Goal: Task Accomplishment & Management: Use online tool/utility

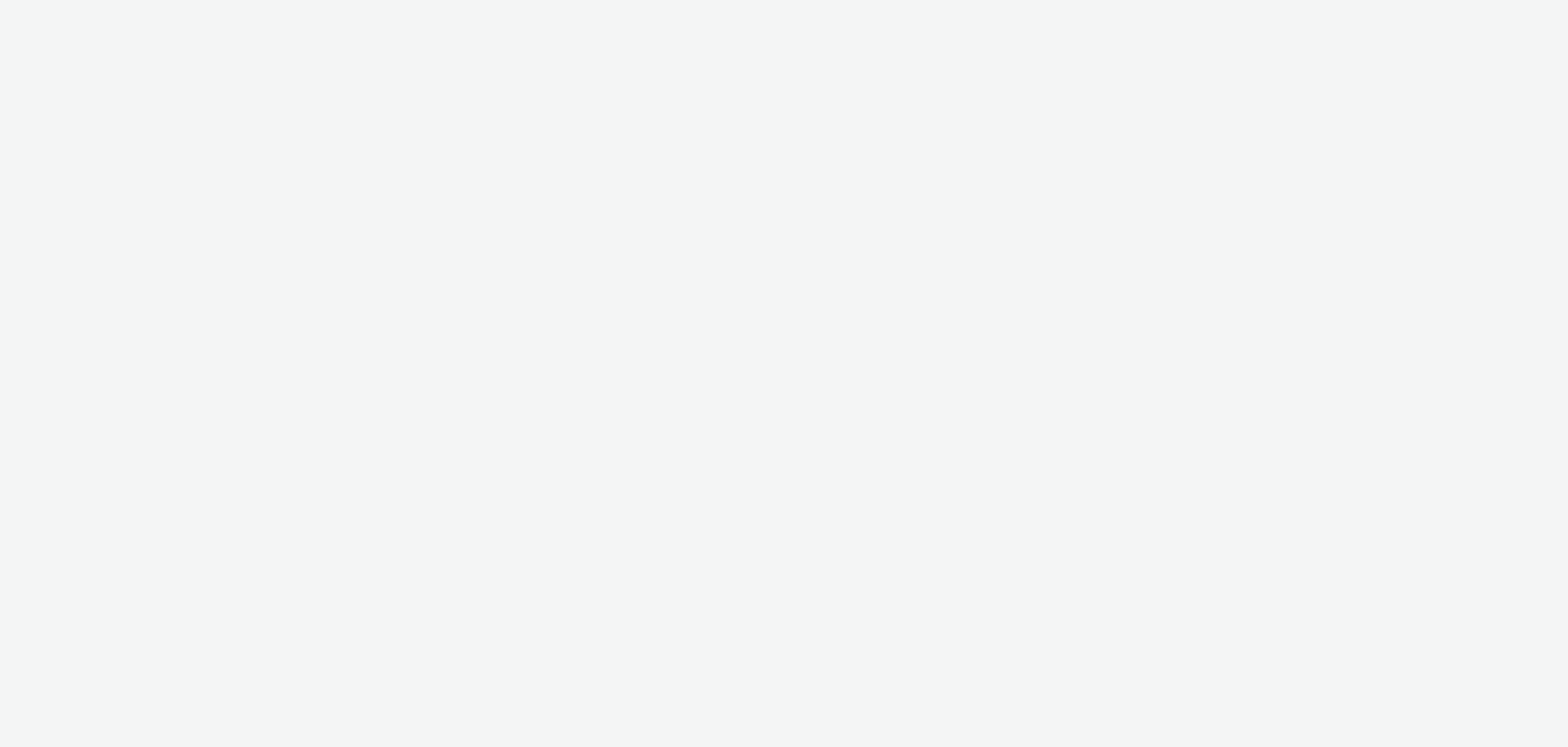
select select "2fc77e36-bb93-4aa3-9dff-dcb08e02eac6"
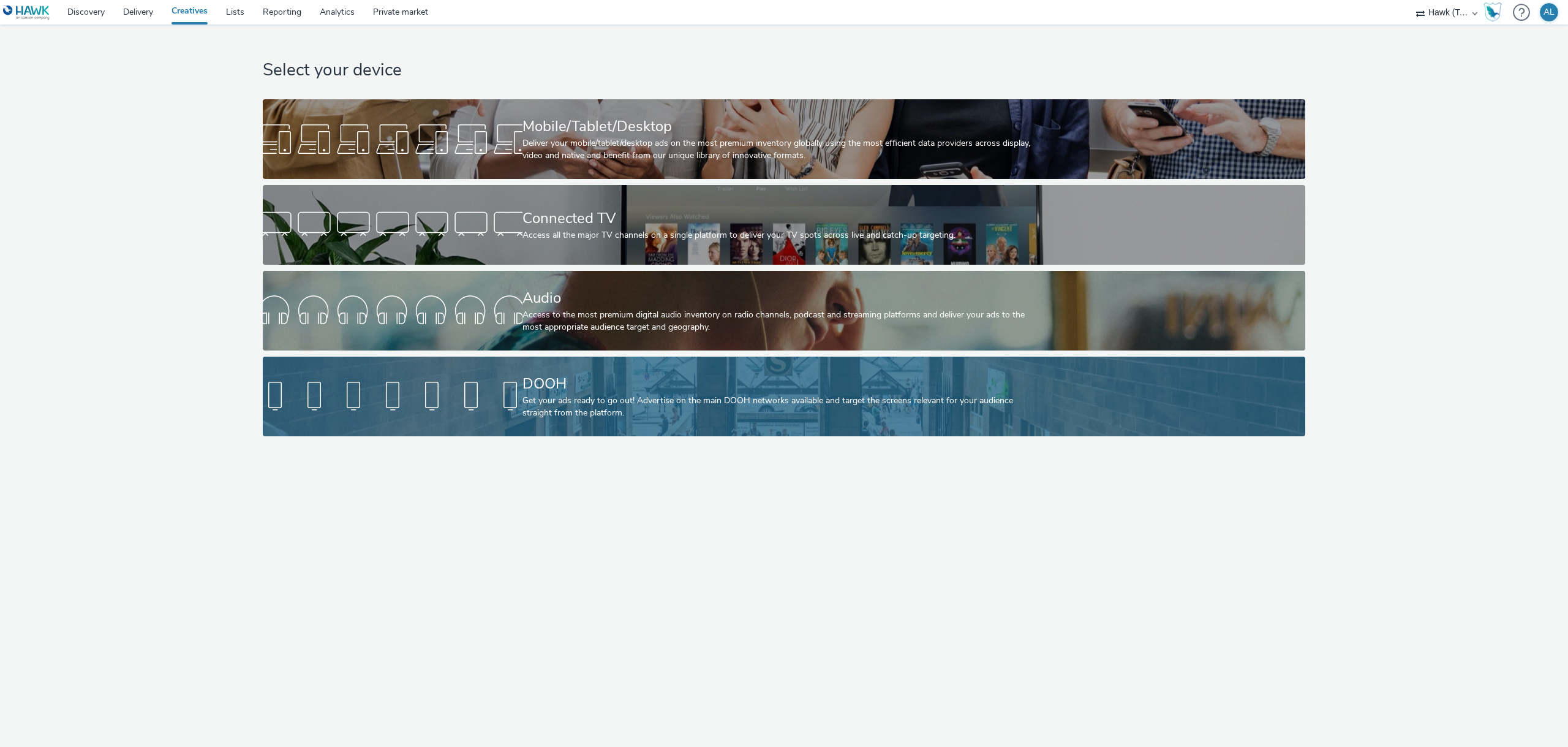
click at [707, 394] on div "Get your ads ready to go out! Advertise on the main DOOH networks available and…" at bounding box center [782, 407] width 519 height 25
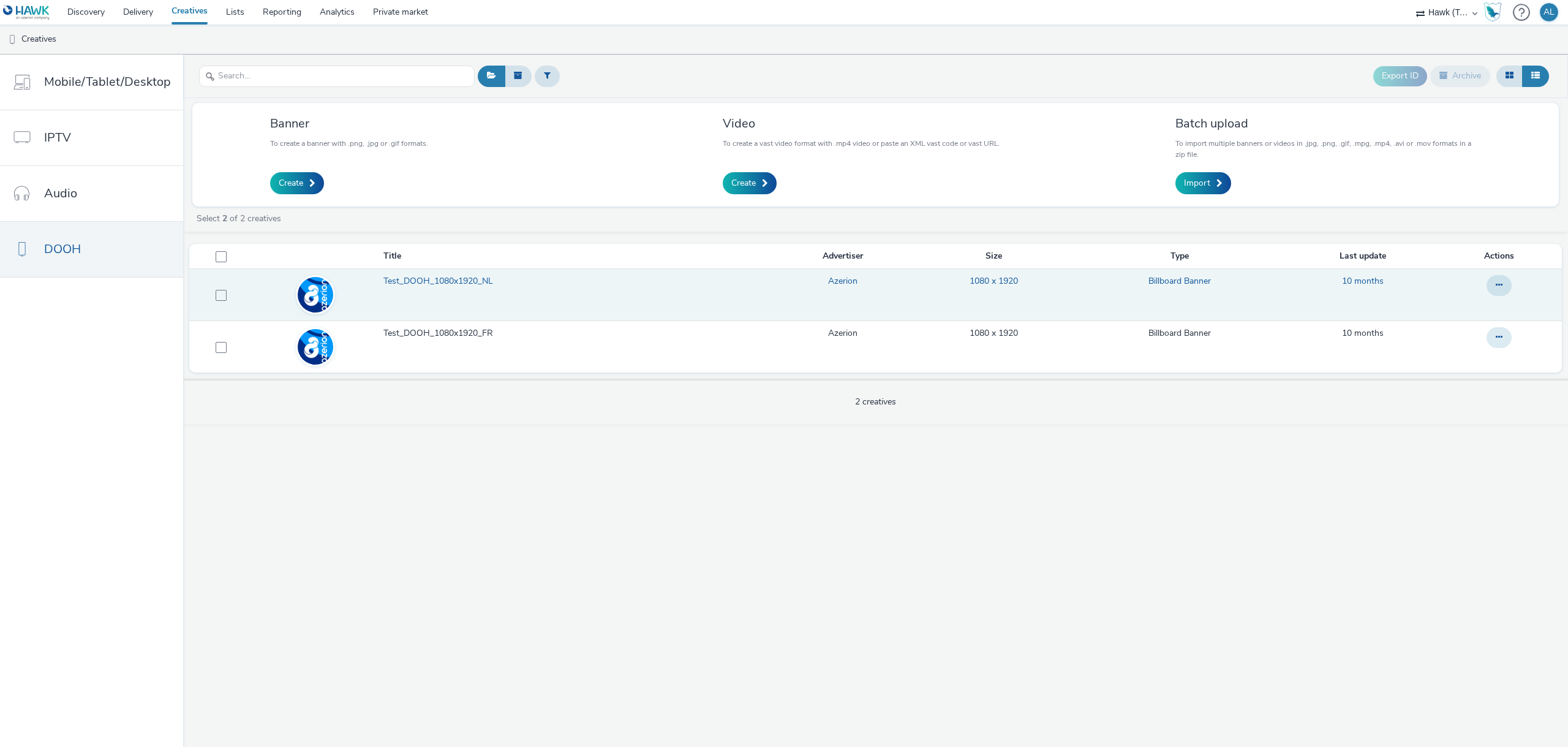
click at [391, 282] on span "Test_DOOH_1080x1920_NL" at bounding box center [440, 281] width 114 height 12
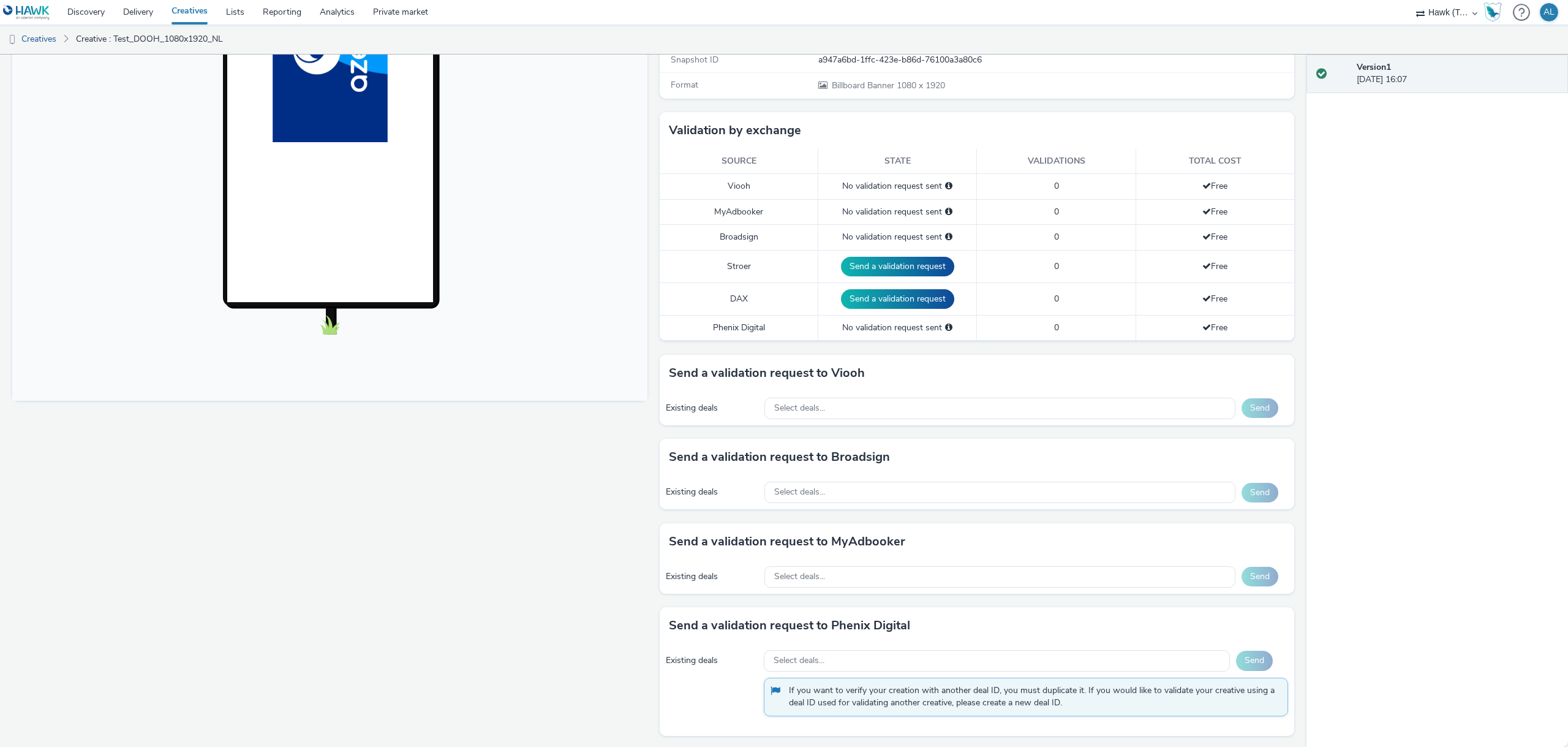
scroll to position [250, 0]
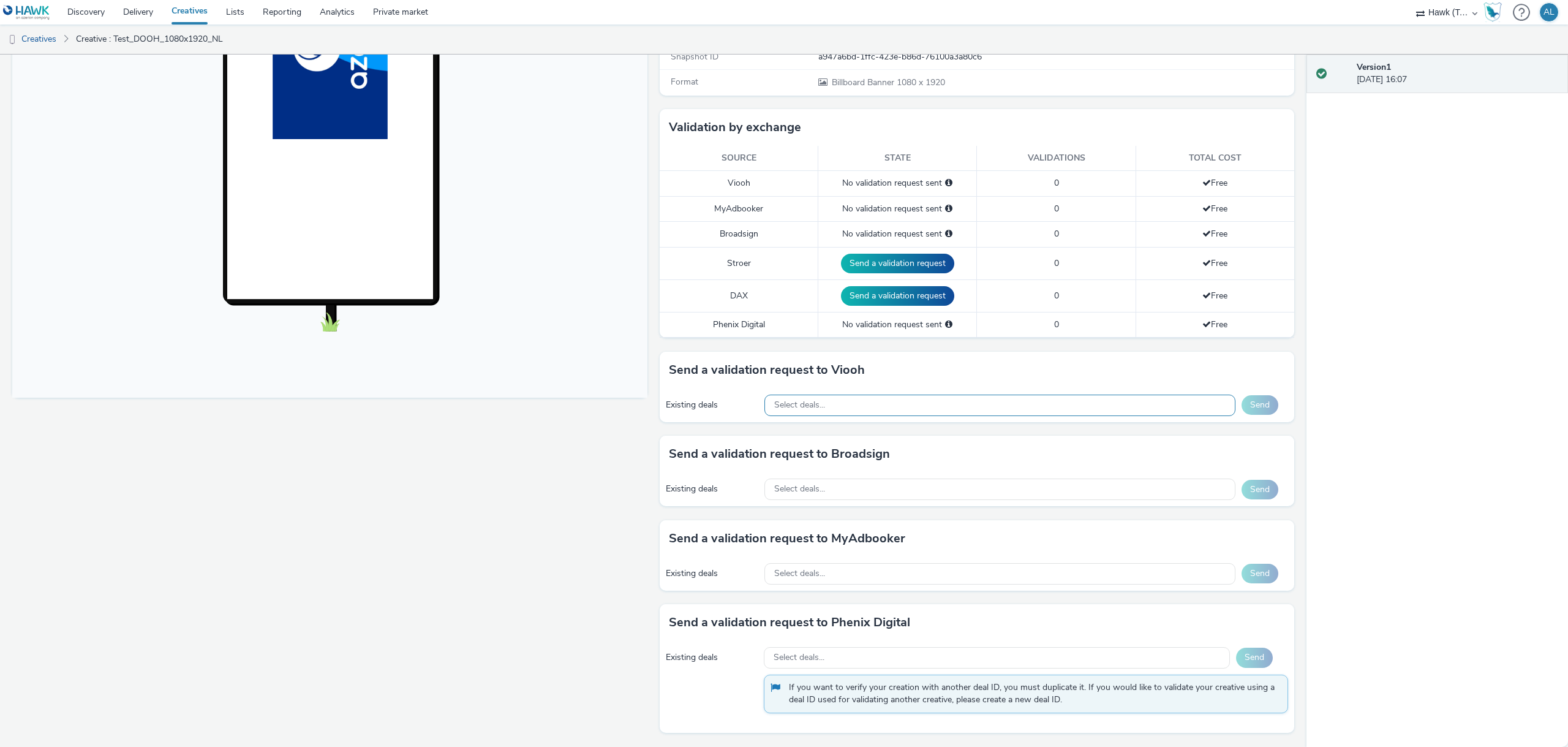
click at [887, 409] on div "Select deals..." at bounding box center [999, 405] width 471 height 21
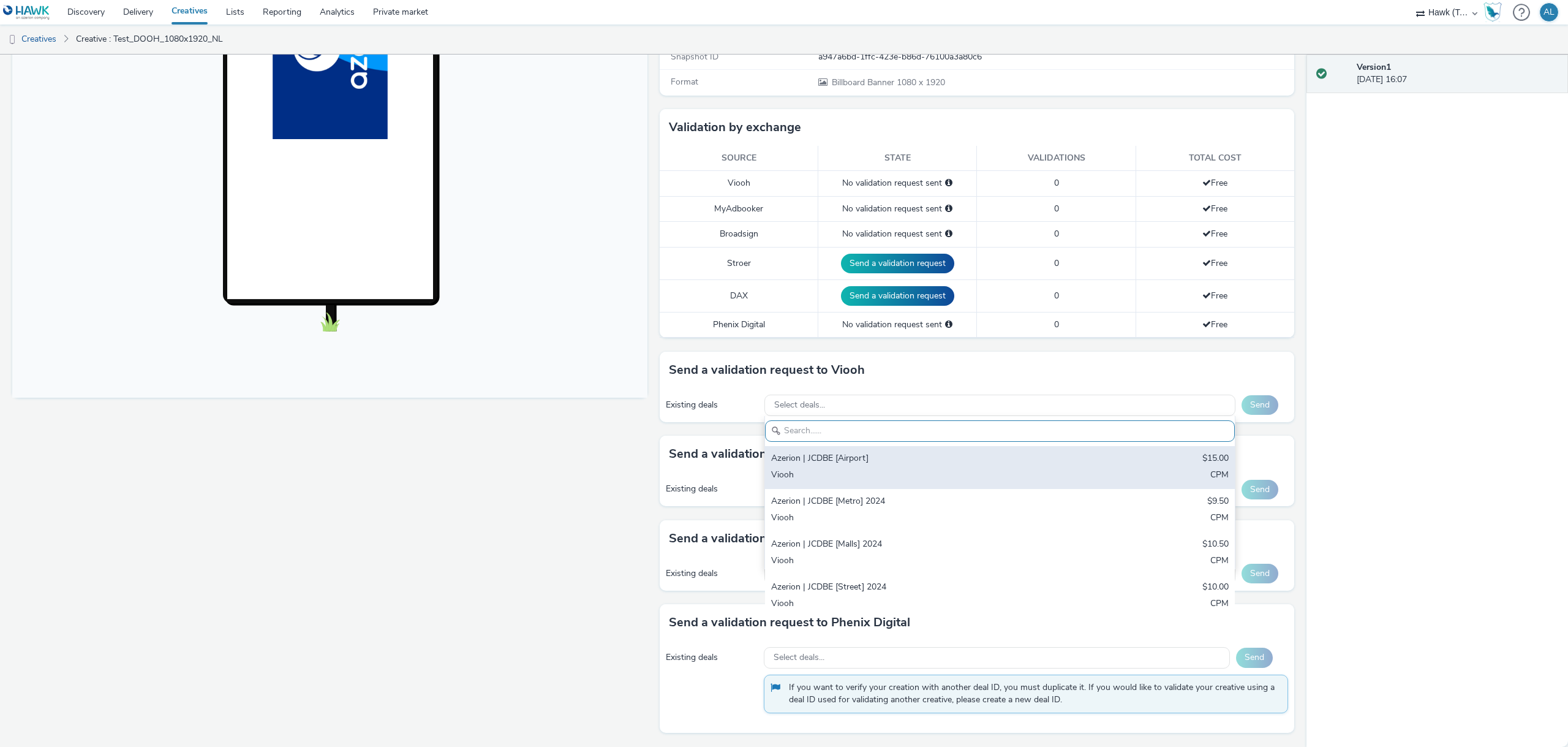
click at [870, 465] on div "Azerion | JCDBE [Airport]" at bounding box center [923, 459] width 303 height 14
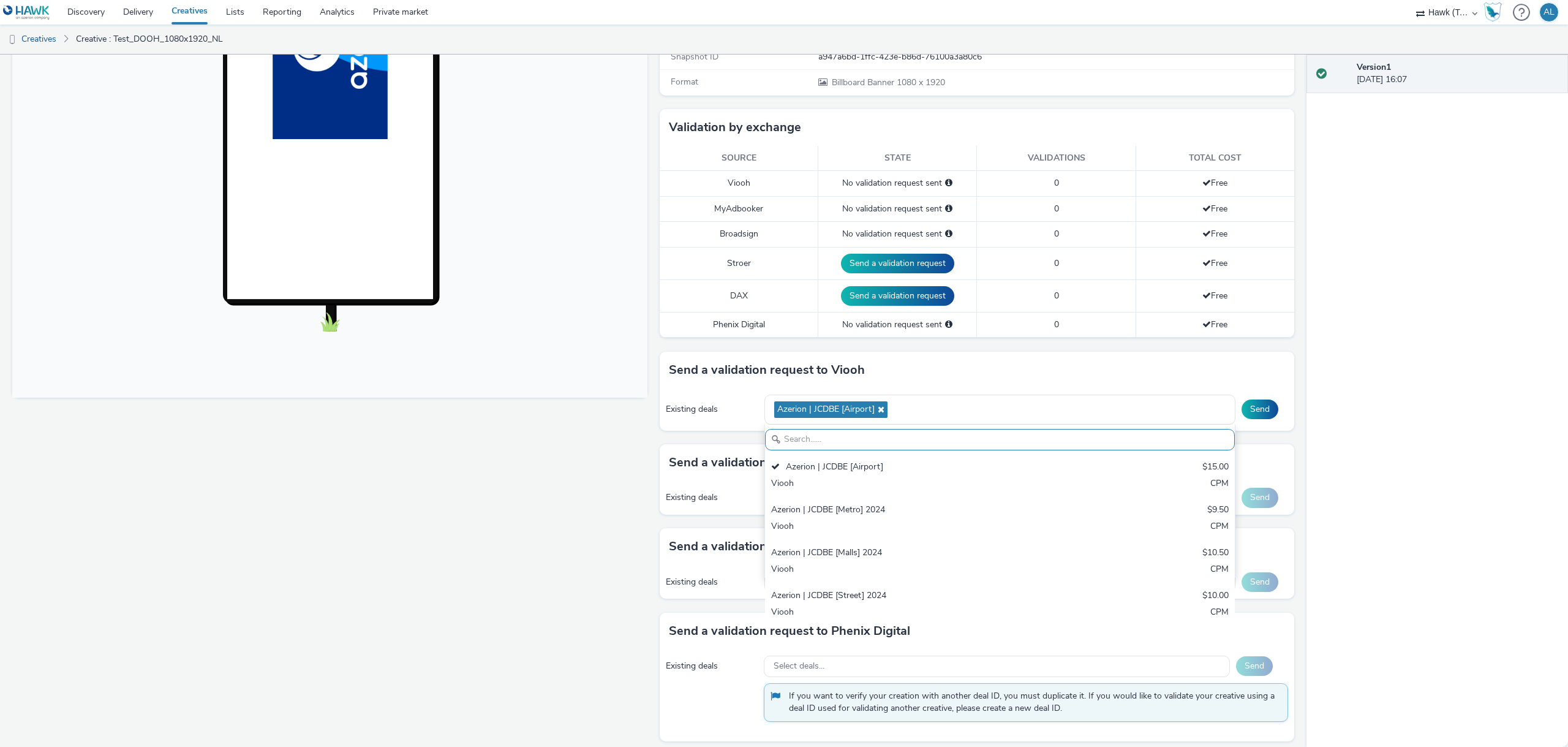
click at [614, 448] on div "Fullscreen" at bounding box center [333, 325] width 641 height 860
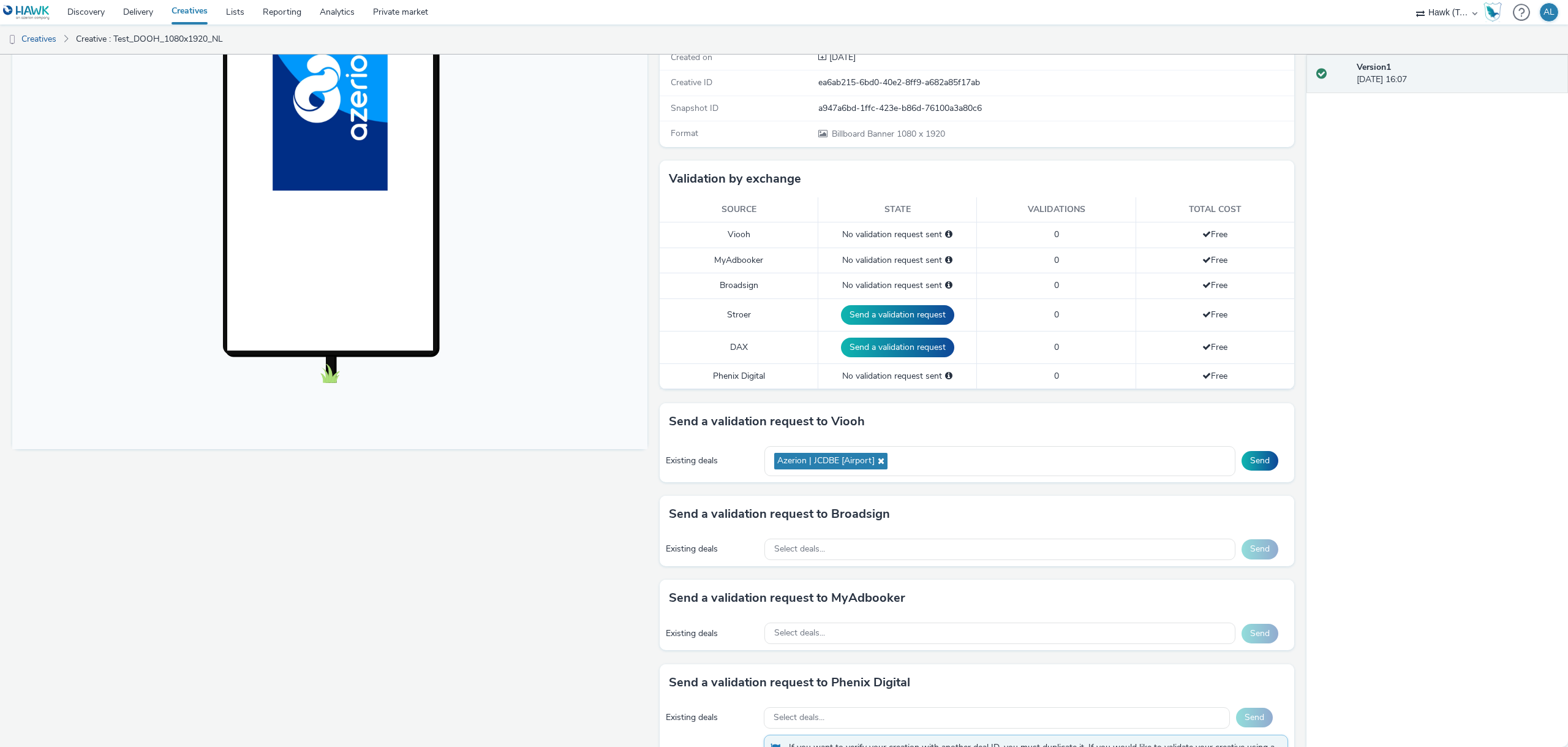
scroll to position [208, 0]
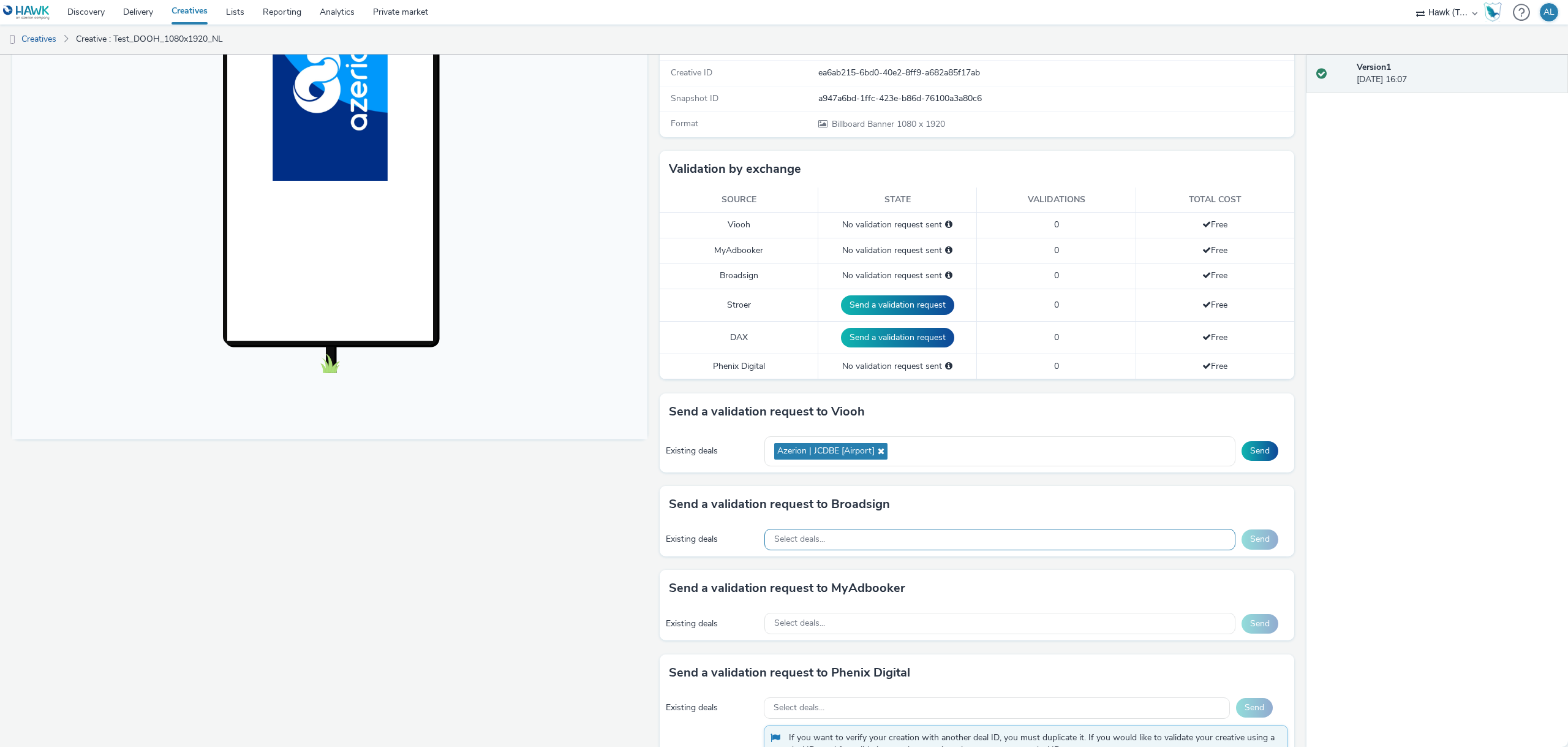
click at [835, 536] on div "Select deals..." at bounding box center [999, 540] width 471 height 21
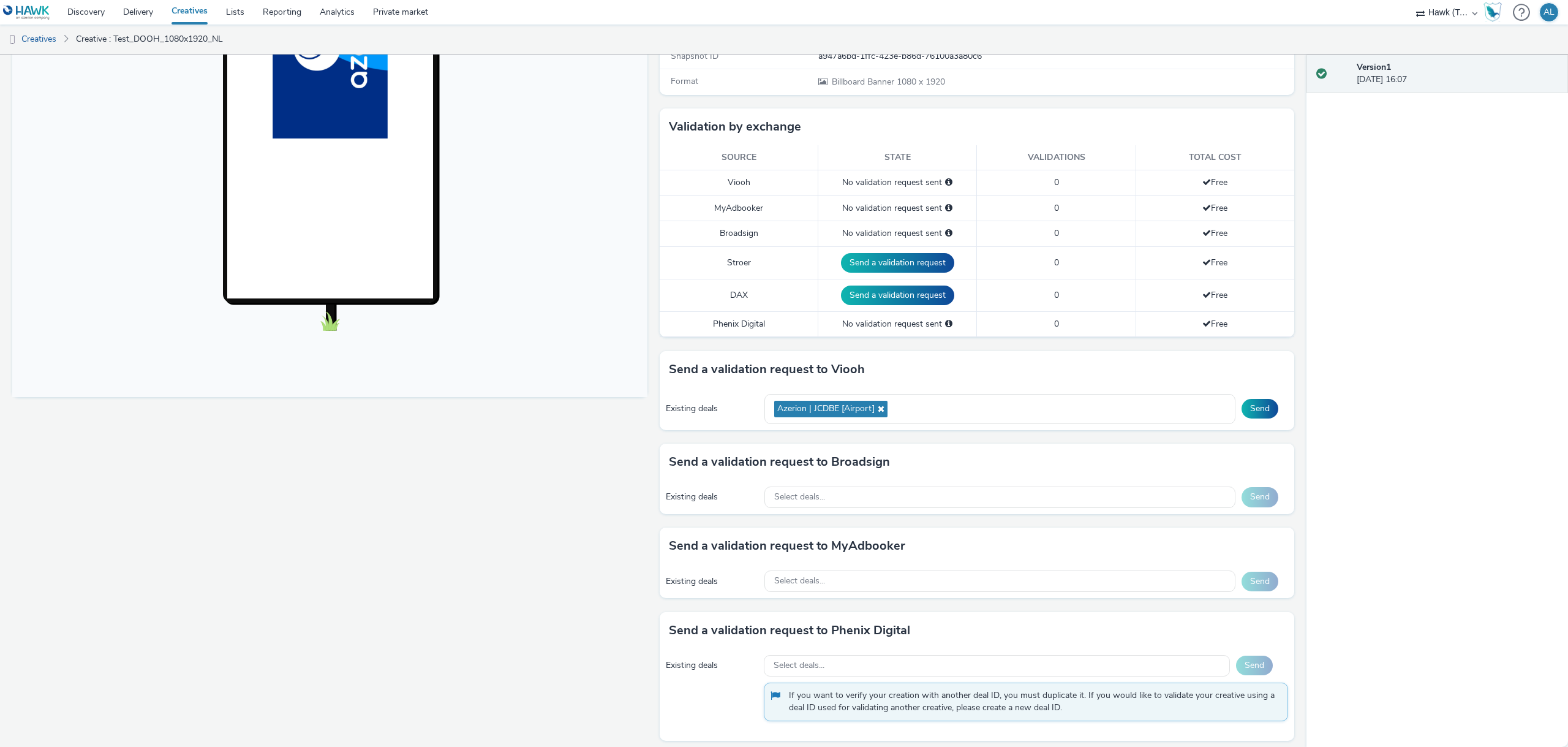
scroll to position [258, 0]
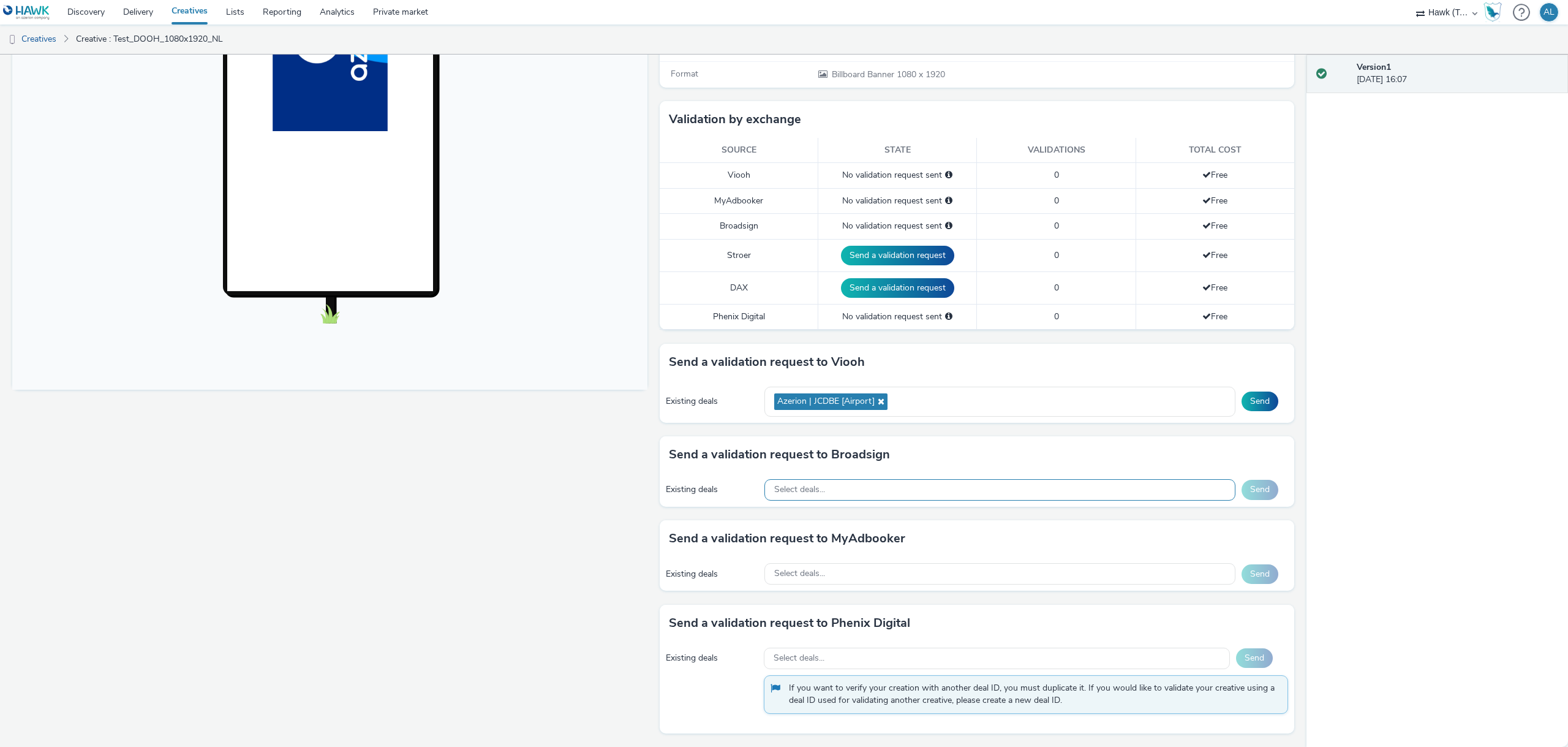
click at [975, 485] on div "Select deals..." at bounding box center [999, 490] width 471 height 21
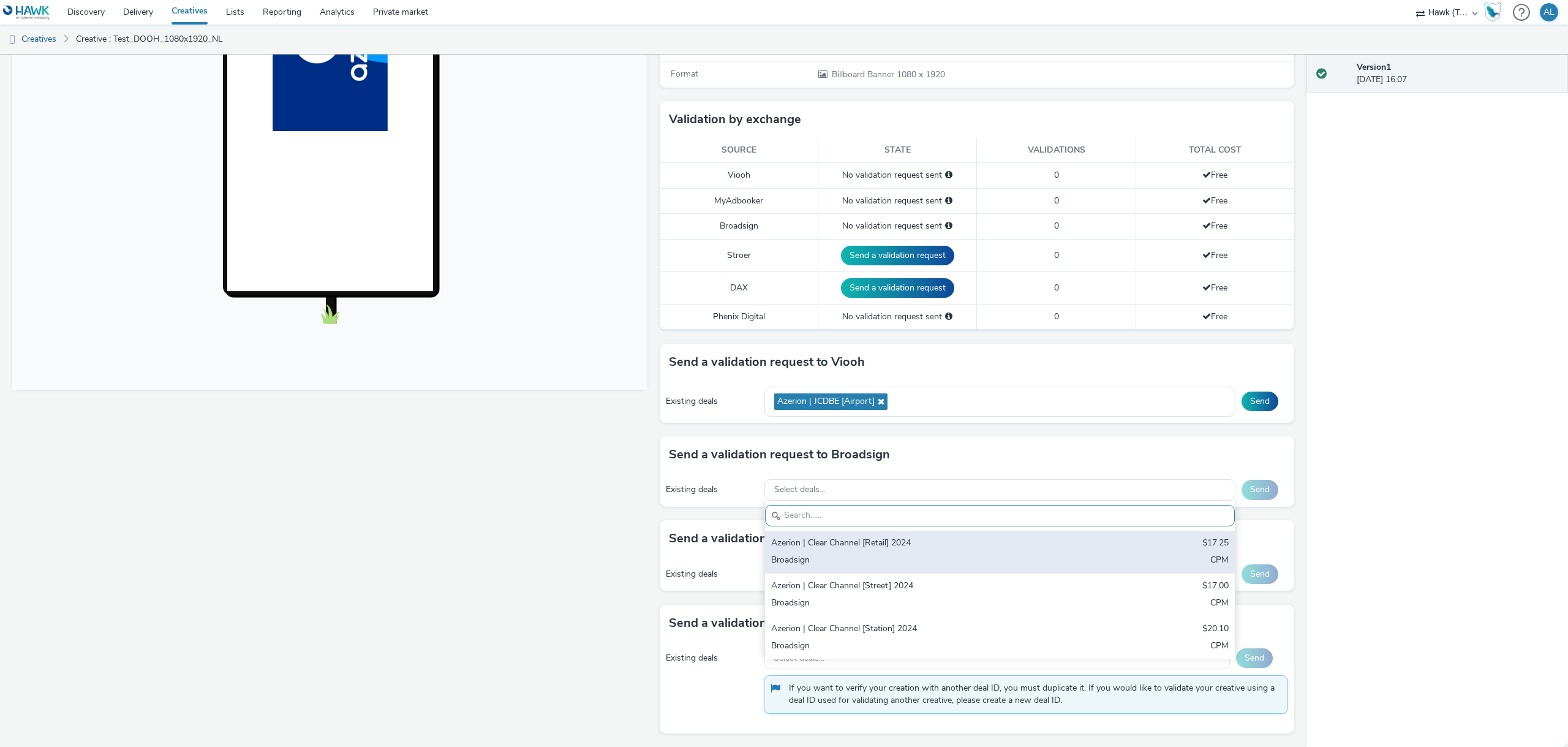
click at [922, 546] on div "Azerion | Clear Channel [Retail] 2024" at bounding box center [923, 543] width 303 height 14
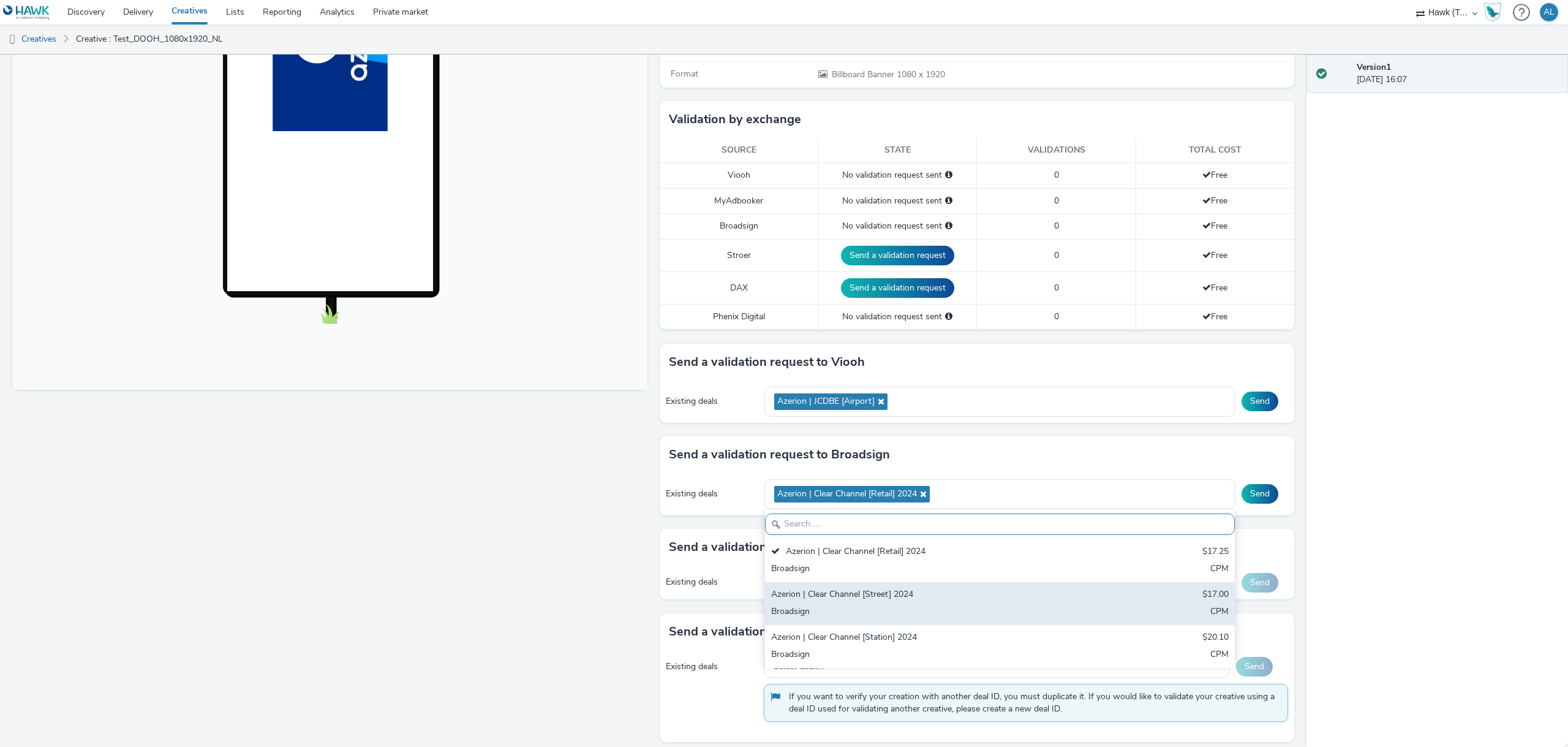
click at [918, 585] on div "Azerion | Clear Channel [Street] 2024 $17.00 Broadsign CPM" at bounding box center [999, 603] width 470 height 43
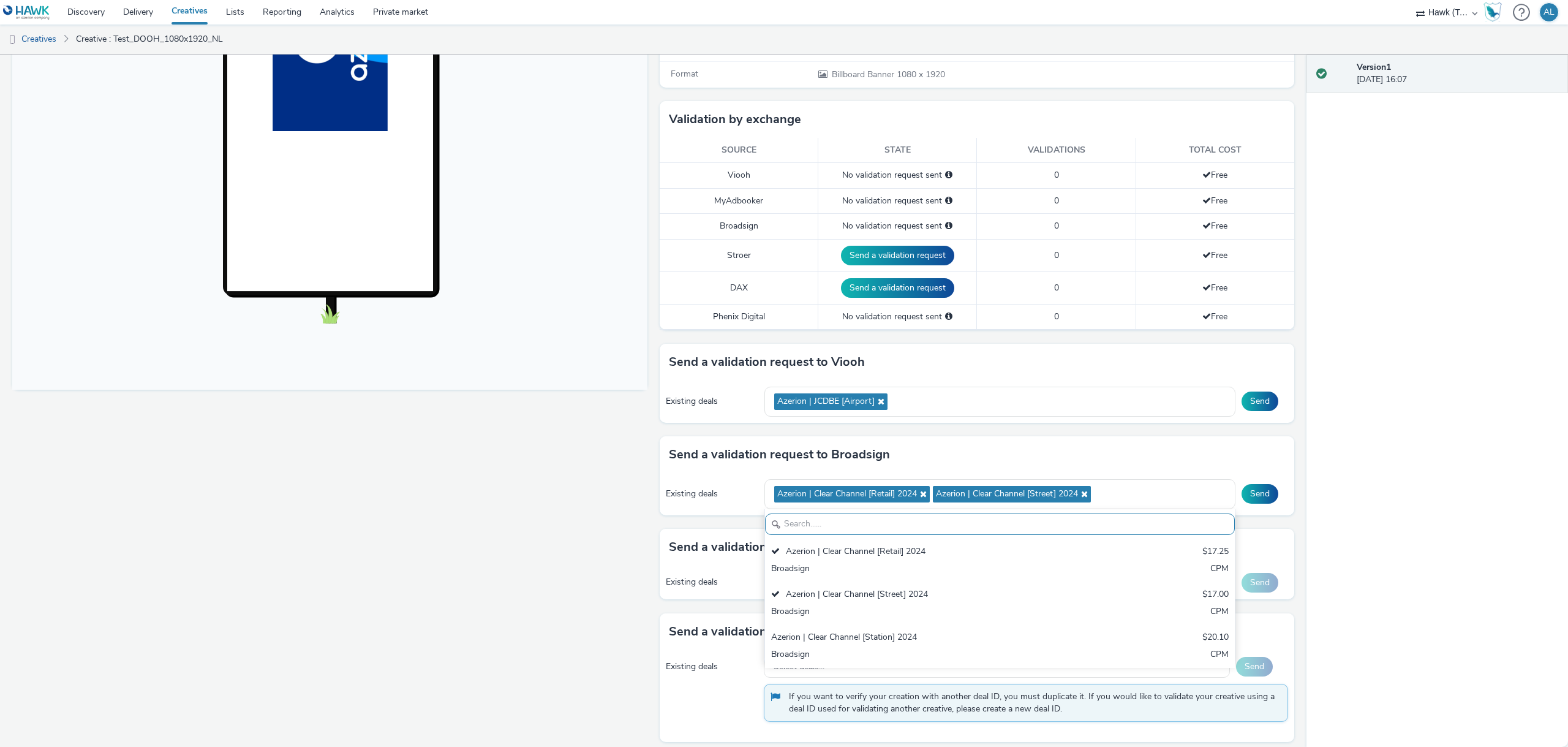
click at [649, 526] on div "Fullscreen" at bounding box center [333, 321] width 641 height 869
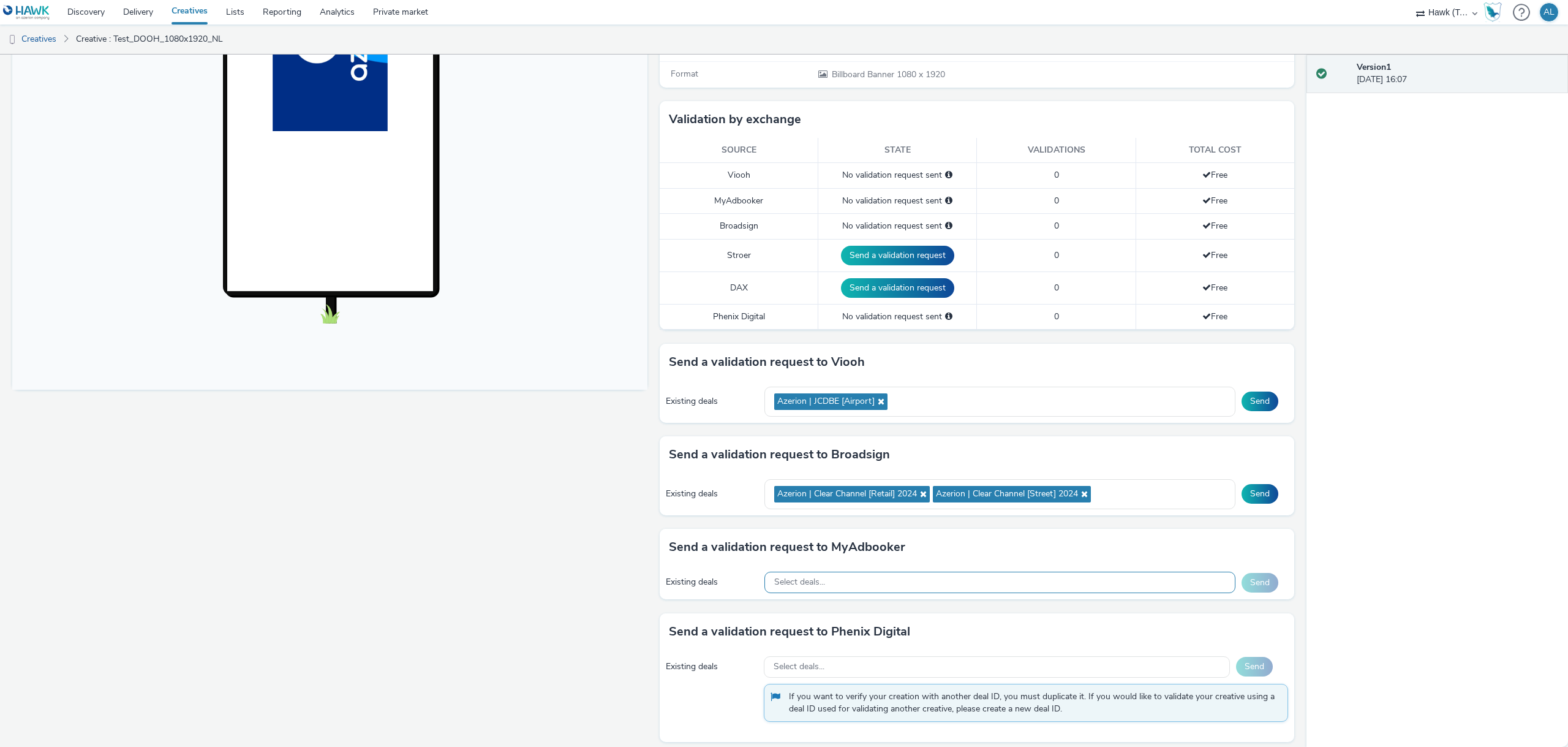
click at [831, 579] on div "Select deals..." at bounding box center [999, 582] width 471 height 21
click at [1112, 501] on div "Azerion | Clear Channel [Retail] 2024 Azerion | Clear Channel [Street] 2024" at bounding box center [999, 494] width 471 height 30
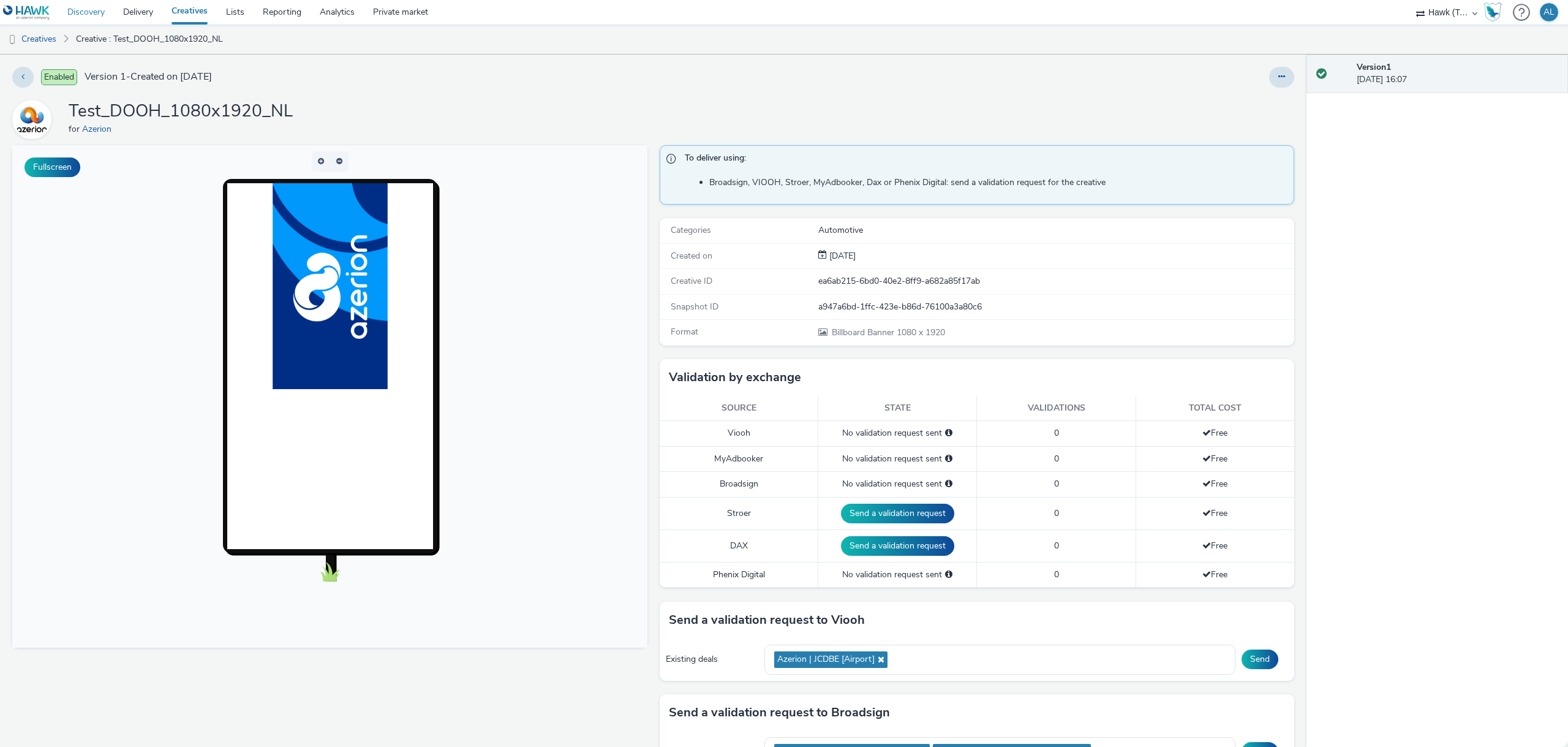
click at [86, 12] on link "Discovery" at bounding box center [86, 12] width 56 height 24
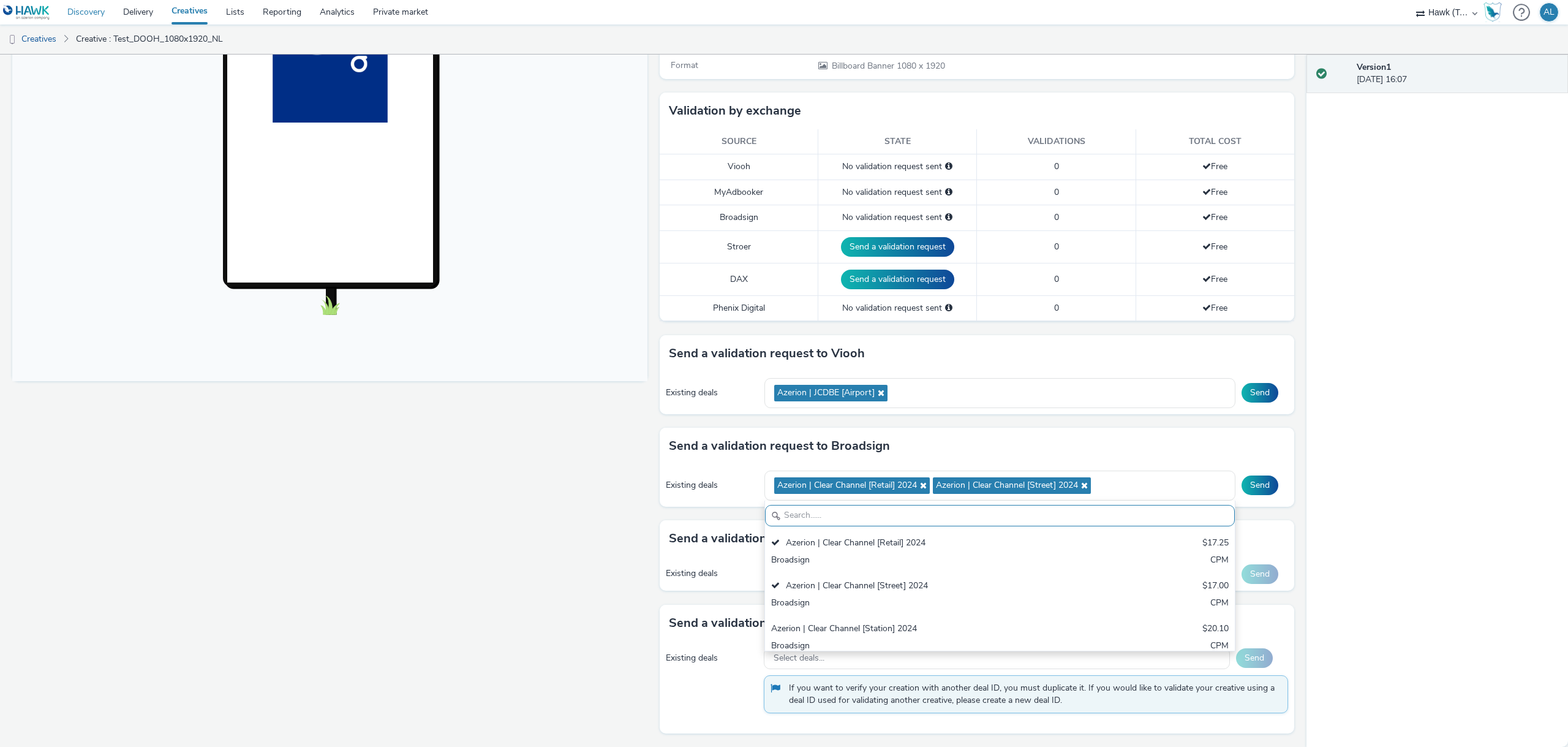
scroll to position [6, 0]
